Goal: Information Seeking & Learning: Learn about a topic

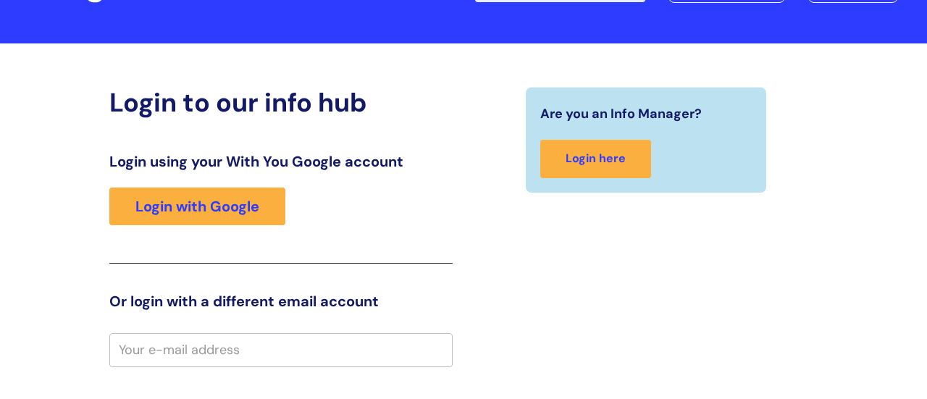
scroll to position [117, 0]
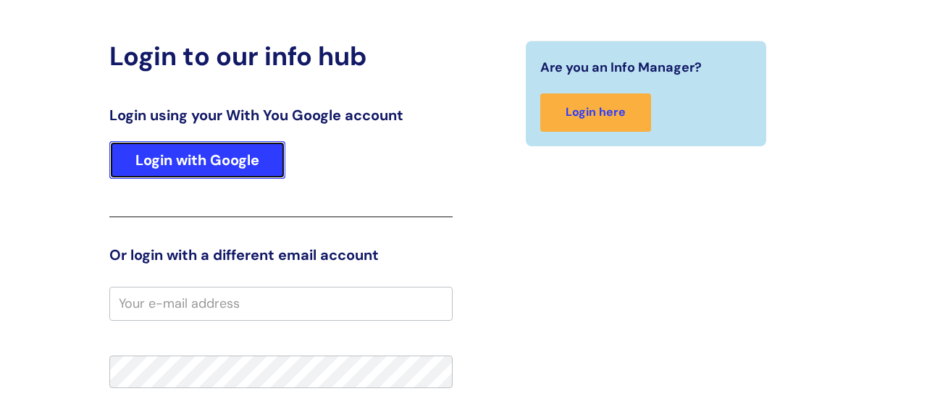
click at [258, 155] on link "Login with Google" at bounding box center [197, 160] width 176 height 38
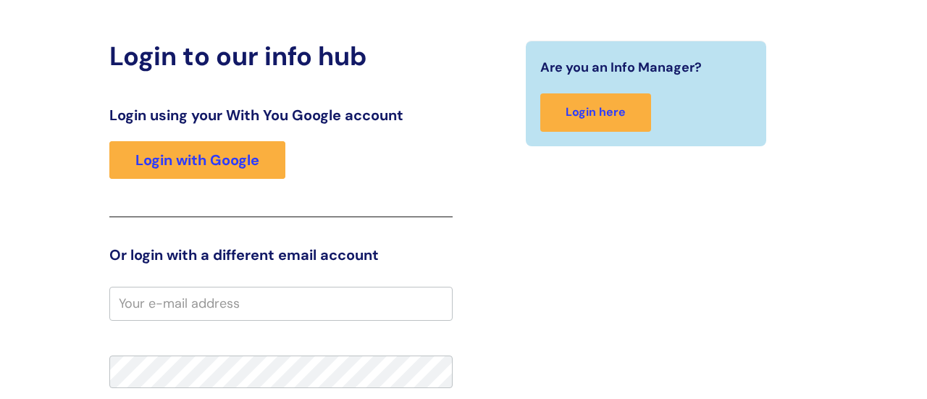
click at [295, 297] on input "email" at bounding box center [280, 303] width 343 height 33
type input "s"
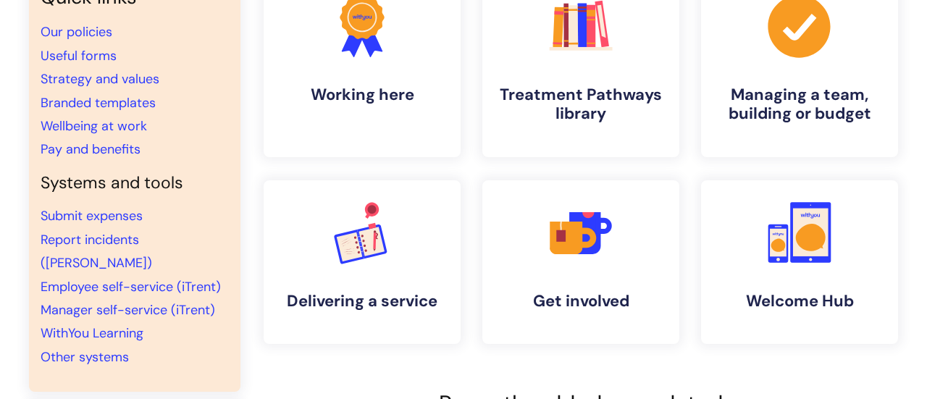
scroll to position [158, 0]
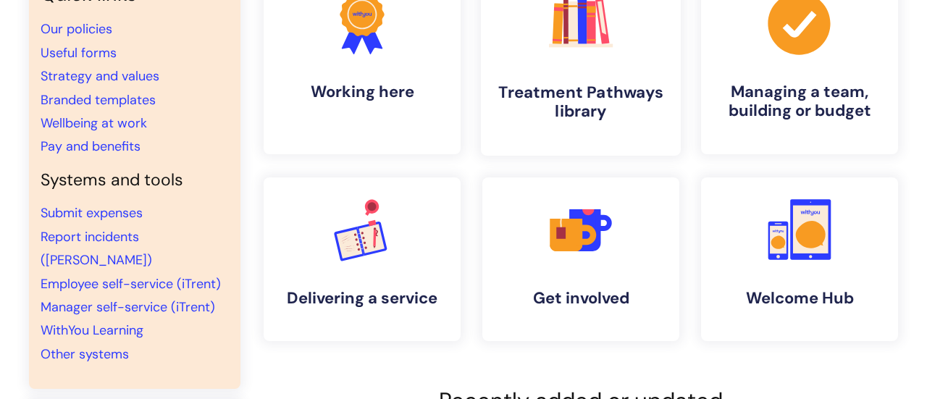
click at [629, 98] on h4 "Treatment Pathways library" at bounding box center [580, 102] width 177 height 39
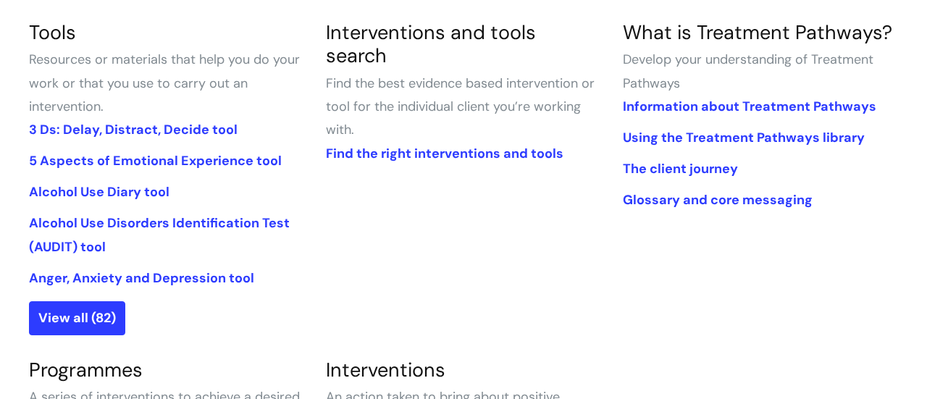
scroll to position [364, 0]
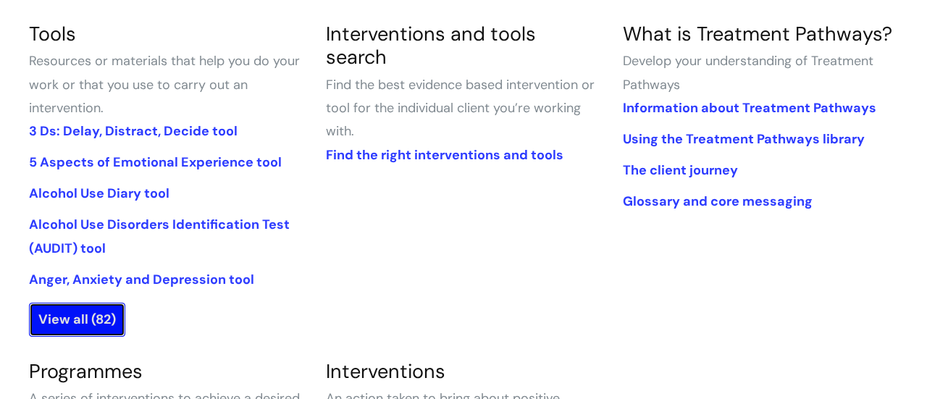
click at [110, 322] on link "View all (82)" at bounding box center [77, 319] width 96 height 33
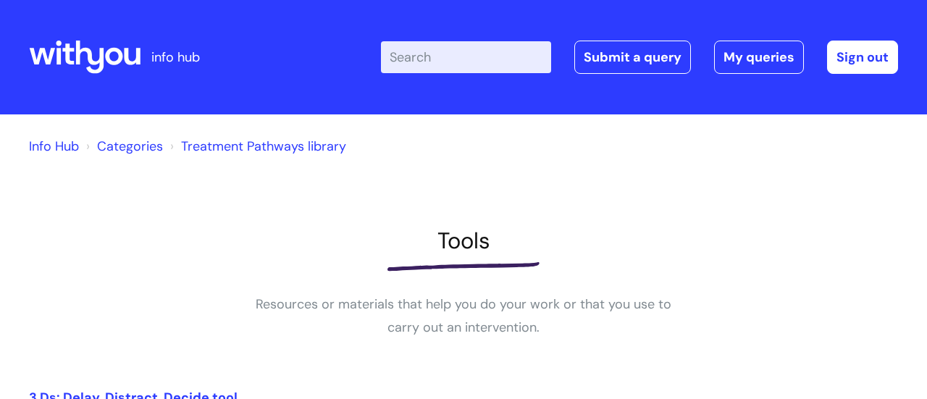
click at [446, 59] on input "Enter your search term here..." at bounding box center [466, 57] width 170 height 32
